Goal: Task Accomplishment & Management: Manage account settings

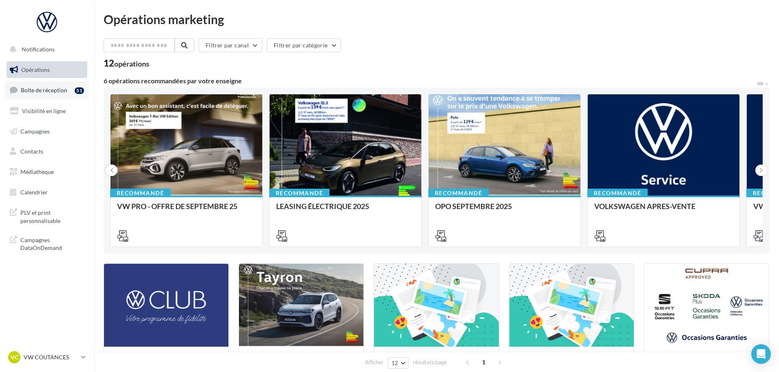
click at [58, 90] on span "Boîte de réception" at bounding box center [44, 90] width 47 height 7
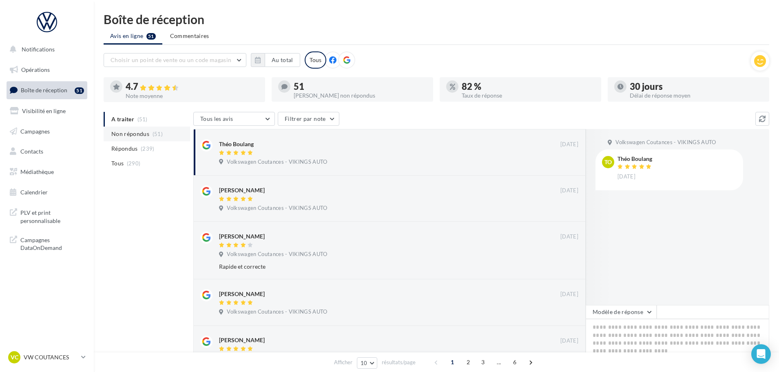
click at [130, 133] on span "Non répondus" at bounding box center [130, 134] width 38 height 8
click at [48, 354] on p "VW COUTANCES" at bounding box center [51, 357] width 54 height 8
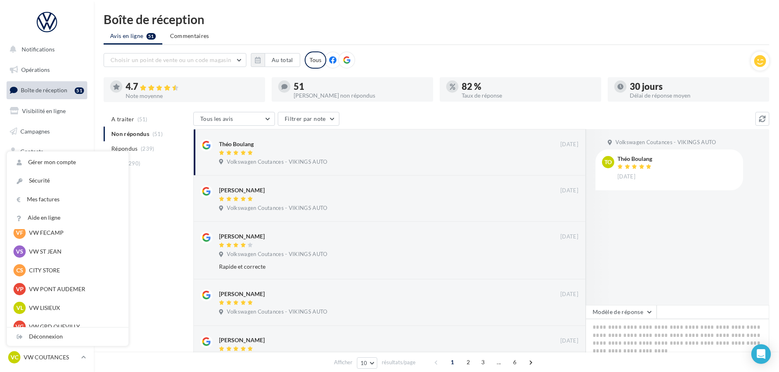
scroll to position [163, 0]
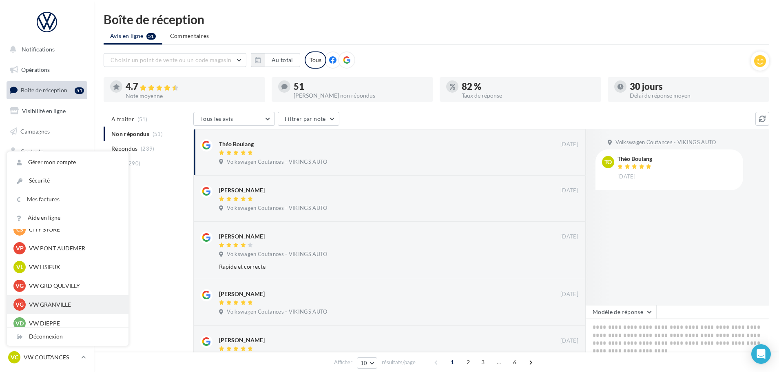
click at [54, 304] on p "VW GRANVILLE" at bounding box center [74, 304] width 90 height 8
